Goal: Transaction & Acquisition: Download file/media

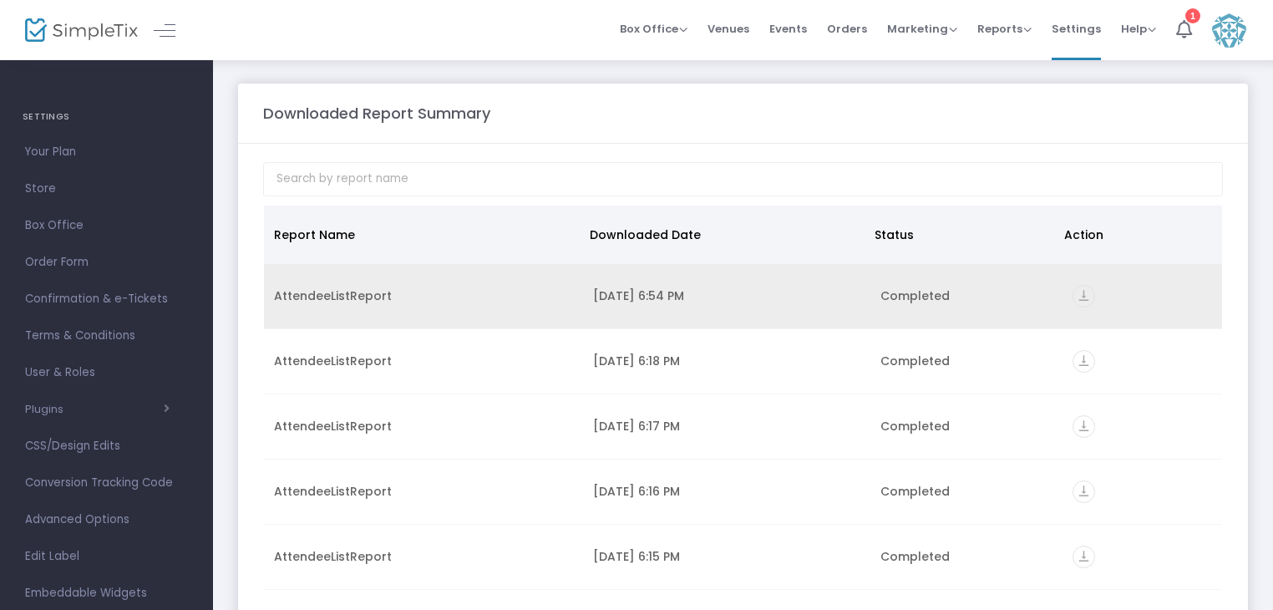
click at [1082, 295] on icon "vertical_align_bottom" at bounding box center [1084, 296] width 23 height 23
click at [1073, 296] on icon "vertical_align_bottom" at bounding box center [1084, 296] width 23 height 23
